Goal: Communication & Community: Ask a question

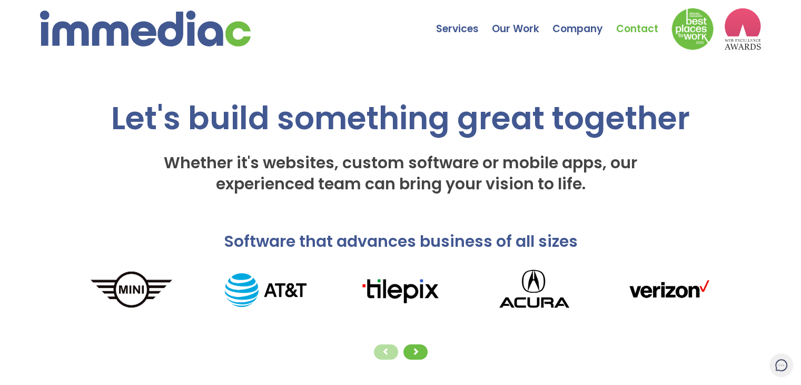
click at [643, 23] on link "Contact" at bounding box center [643, 21] width 55 height 37
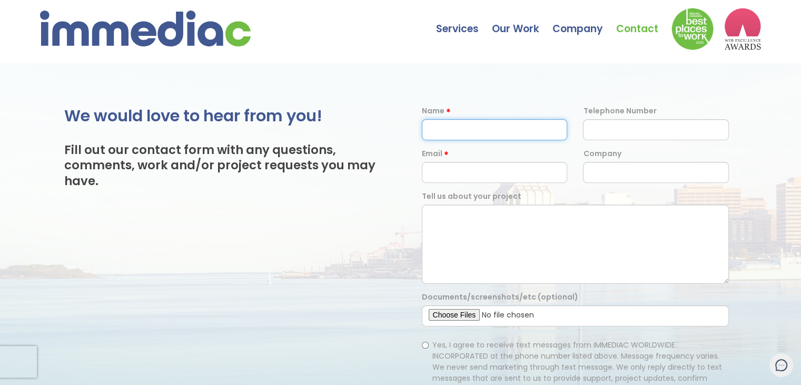
click at [510, 140] on form "Name Telephone Number Email Company Tell us about your project Documents/screen…" at bounding box center [576, 319] width 324 height 428
click at [500, 126] on input "text" at bounding box center [495, 129] width 146 height 21
type input "Suman Bauri"
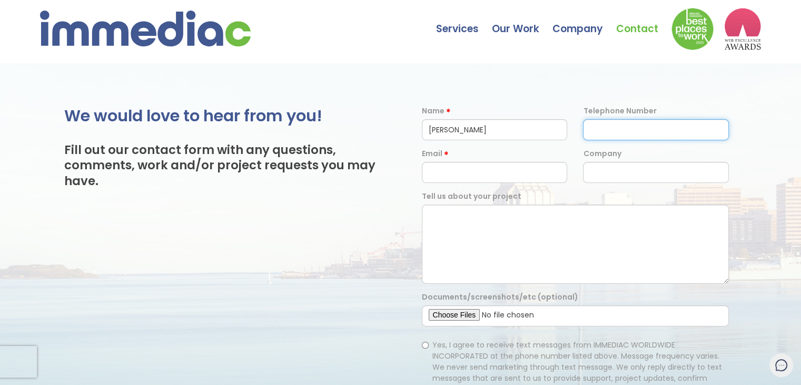
type input "07908590346"
type input "suman.digitallinkbuilding@gmail.com"
type input "Digital Link Building"
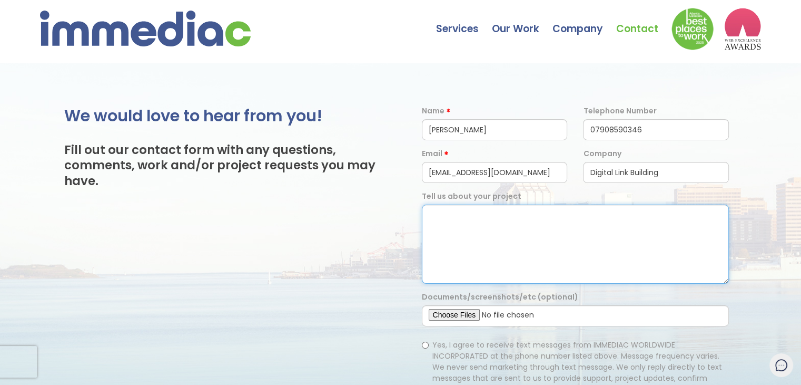
click at [499, 224] on textarea at bounding box center [576, 243] width 308 height 79
paste textarea "Hey, We hope you are well! We are providing ''Guest Post Services & Link Buildi…"
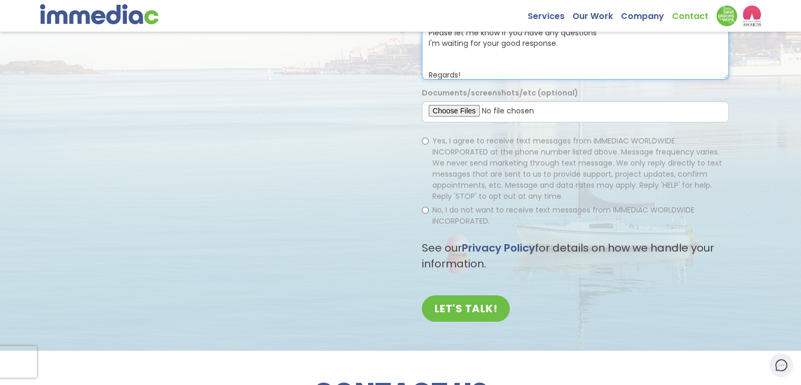
scroll to position [211, 0]
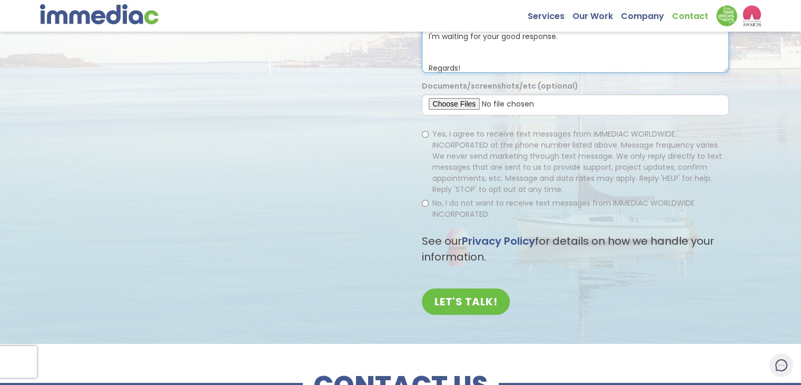
type textarea "Hey, We hope you are well! We are providing ''Guest Post Services & Link Buildi…"
click at [426, 134] on input "Yes, I agree to receive text messages from IMMEDIAC WORLDWIDE INCORPORATED at t…" at bounding box center [425, 134] width 7 height 7
radio input "true"
click at [424, 202] on input "No, I do not want to receive text messages from IMMEDIAC WORLDWIDE INCORPORATED." at bounding box center [425, 203] width 7 height 7
radio input "true"
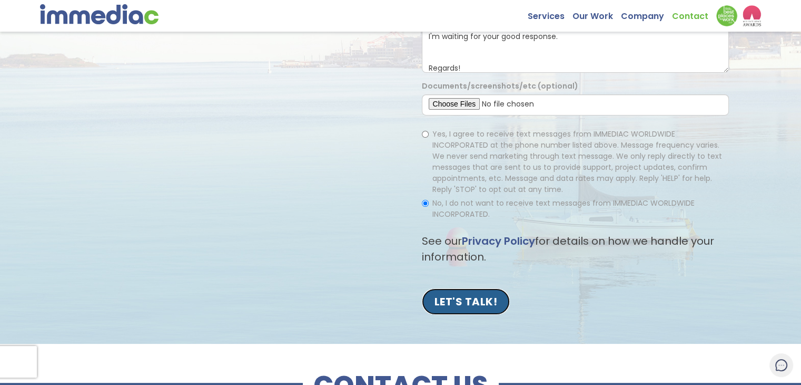
click at [464, 298] on input "LET'S TALK!" at bounding box center [466, 301] width 89 height 26
click at [423, 140] on label "Yes, I agree to receive text messages from IMMEDIAC WORLDWIDE INCORPORATED at t…" at bounding box center [576, 162] width 308 height 66
click at [423, 138] on input "Yes, I agree to receive text messages from IMMEDIAC WORLDWIDE INCORPORATED at t…" at bounding box center [425, 134] width 7 height 7
radio input "true"
